Goal: Transaction & Acquisition: Book appointment/travel/reservation

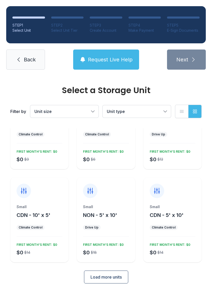
scroll to position [45, 0]
click at [116, 281] on button "Load more units" at bounding box center [106, 277] width 44 height 13
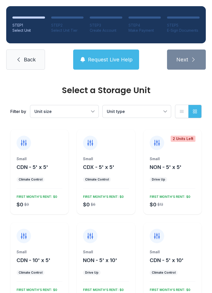
scroll to position [0, 0]
click at [176, 166] on span "NON - 5' x 5'" at bounding box center [165, 167] width 32 height 6
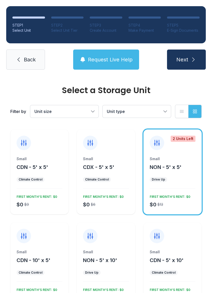
click at [186, 59] on span "Next" at bounding box center [182, 59] width 12 height 7
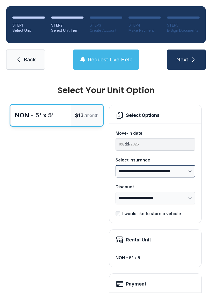
click at [186, 170] on select "**********" at bounding box center [154, 171] width 79 height 12
click at [170, 114] on div "Select Options" at bounding box center [154, 115] width 79 height 8
click at [148, 112] on div "Select Options" at bounding box center [143, 115] width 34 height 7
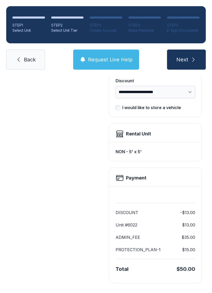
scroll to position [106, 0]
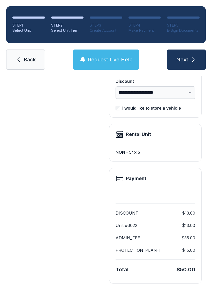
click at [163, 152] on div "NON - 5' x 5'" at bounding box center [154, 152] width 79 height 10
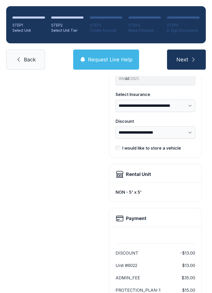
scroll to position [64, 0]
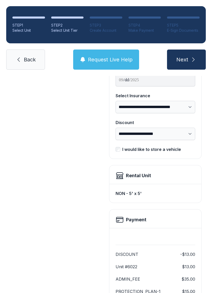
click at [190, 59] on icon "submit" at bounding box center [193, 60] width 6 height 6
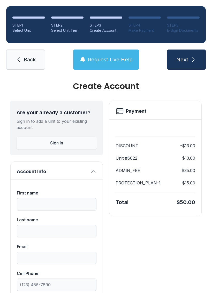
scroll to position [4, 0]
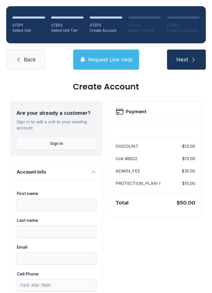
click at [25, 58] on span "Back" at bounding box center [30, 59] width 12 height 7
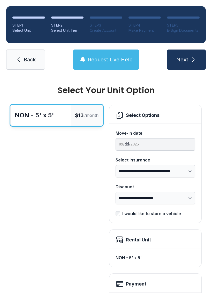
click at [30, 55] on link "Back" at bounding box center [25, 60] width 39 height 20
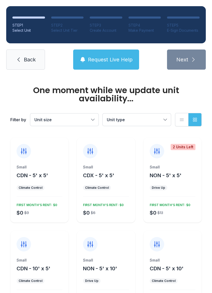
click at [42, 170] on div "Small CDN - 5' x 5'" at bounding box center [40, 172] width 46 height 14
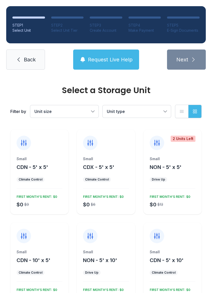
click at [28, 176] on div "Small CDN - 5' x 5' Climate Control $0 $9 FIRST MONTH’S RENT: $0" at bounding box center [39, 185] width 58 height 58
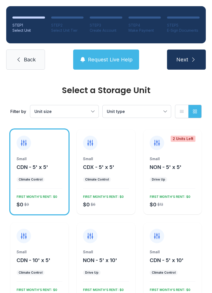
click at [190, 62] on icon "submit" at bounding box center [193, 60] width 6 height 6
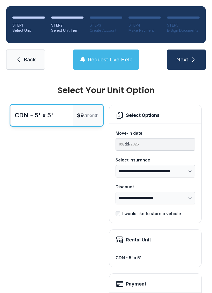
click at [20, 59] on icon at bounding box center [18, 60] width 6 height 6
